Goal: Information Seeking & Learning: Learn about a topic

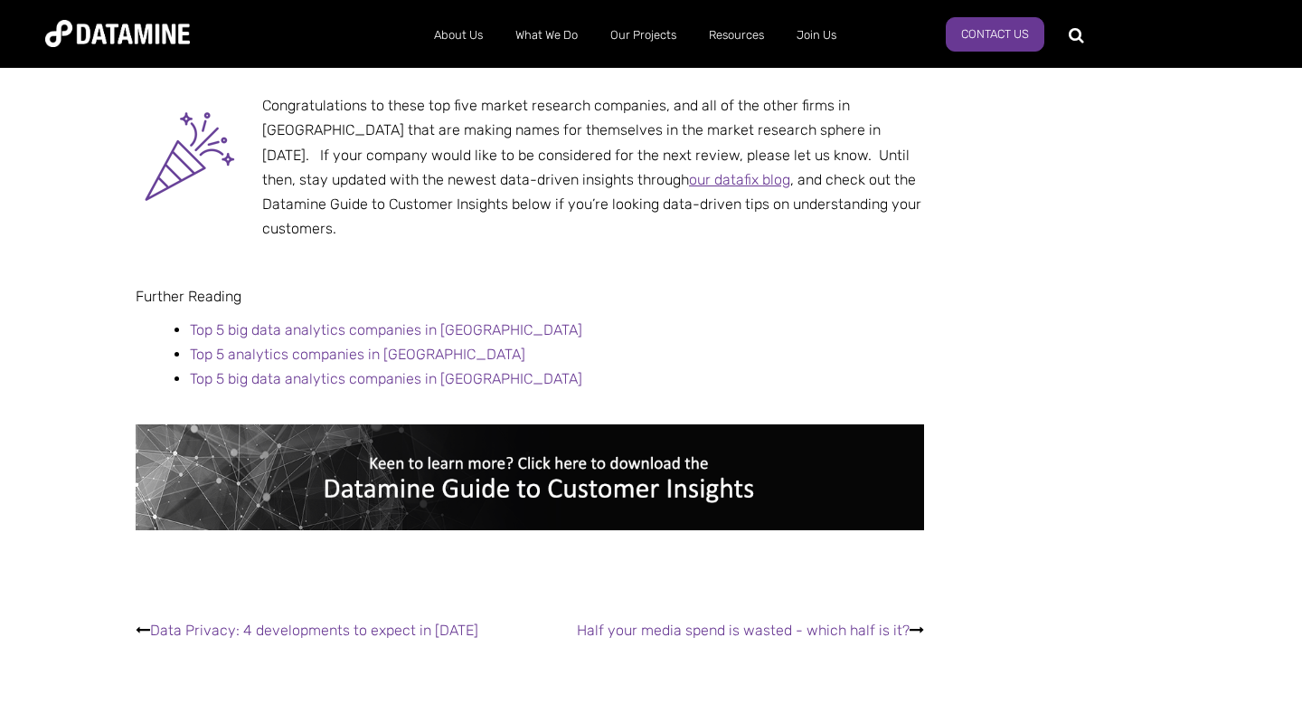
scroll to position [3964, 0]
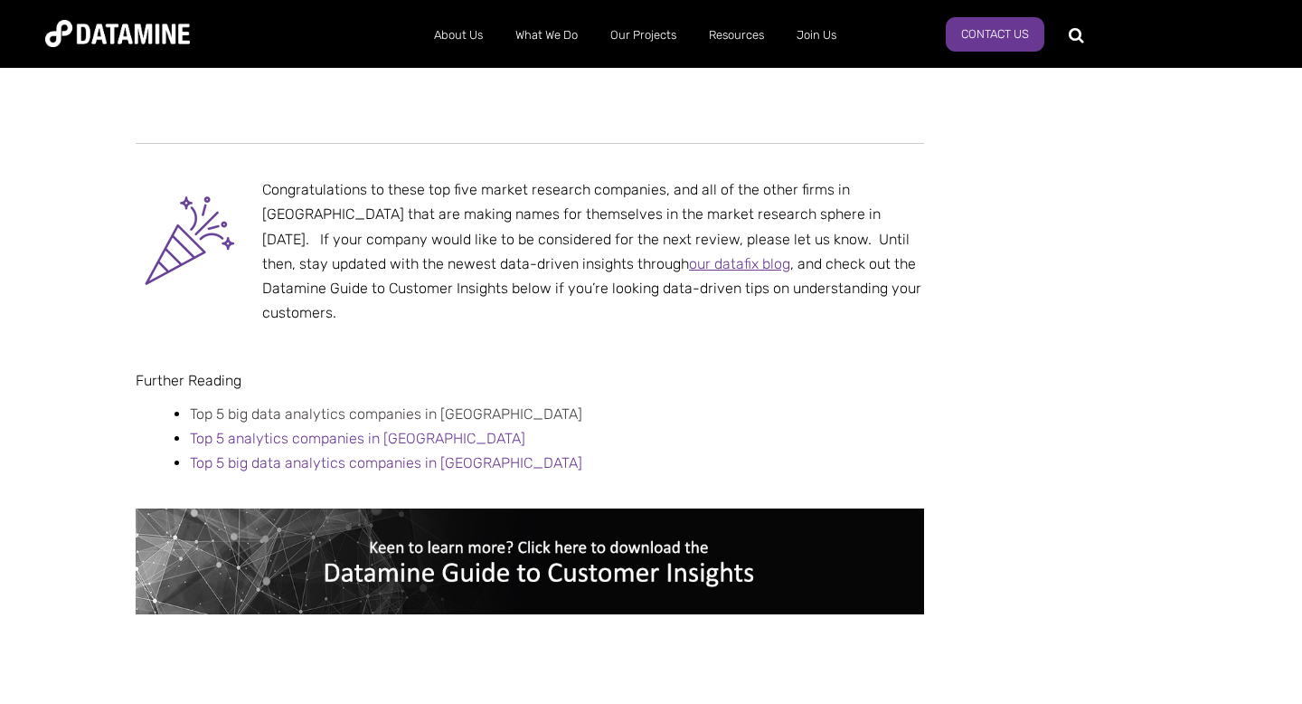
click at [326, 405] on link "Top 5 big data analytics companies in Auckland" at bounding box center [386, 413] width 393 height 17
click at [321, 454] on link "Top 5 big data analytics companies in Wellington" at bounding box center [386, 462] width 393 height 17
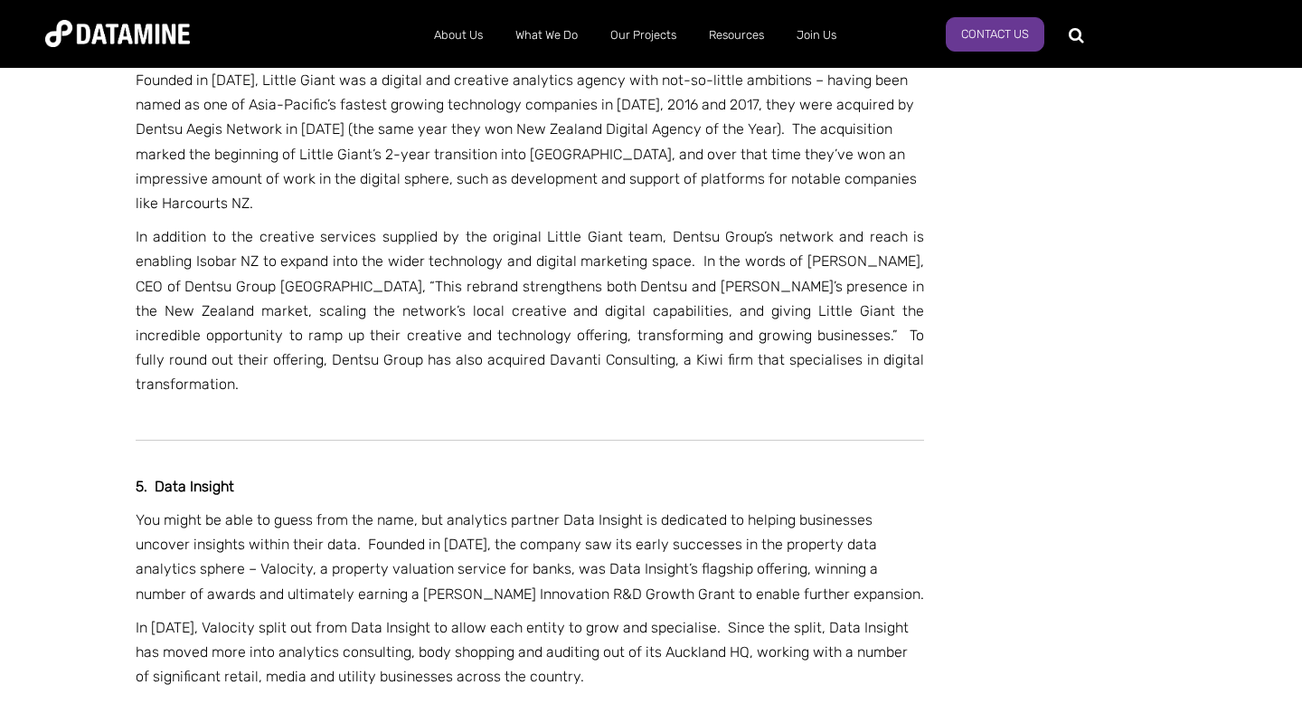
scroll to position [2415, 0]
